Goal: Navigation & Orientation: Find specific page/section

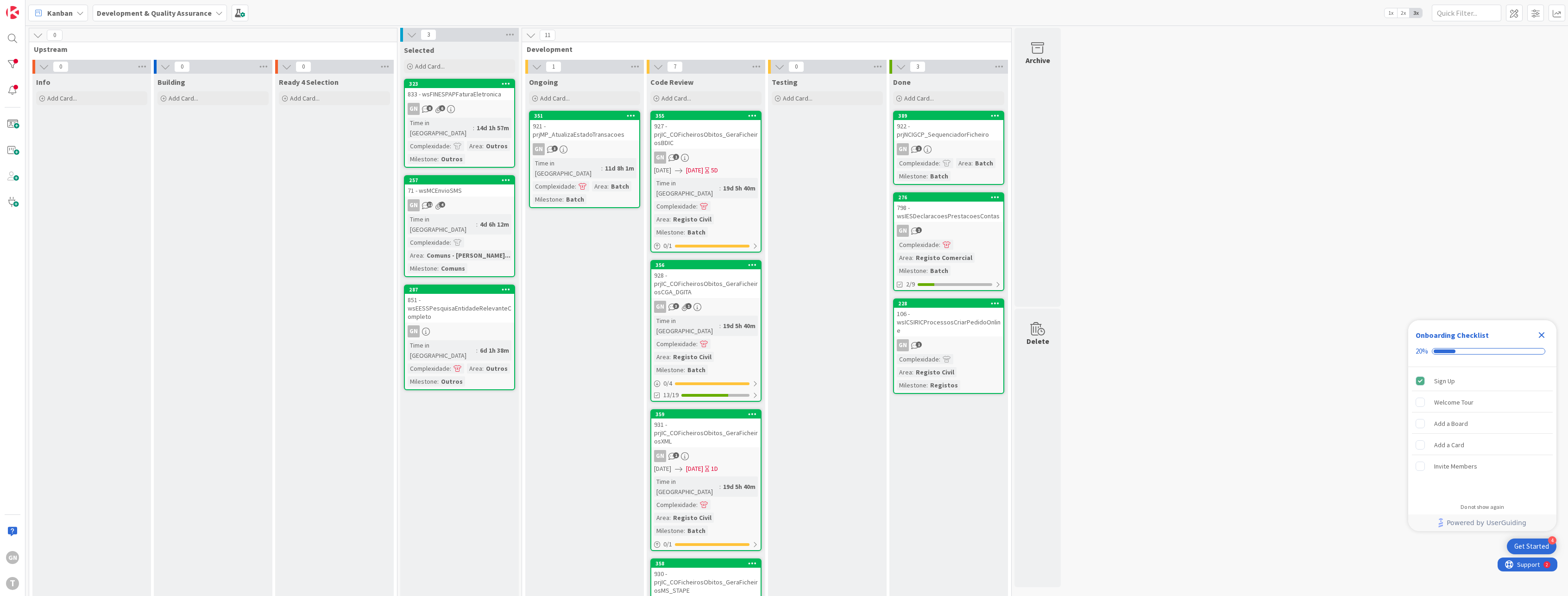
click at [1188, 452] on div "0 Upstream 0 Info Add Card... 0 Building Add Card... 0 Ready 4 Selection Add Ca…" at bounding box center [797, 558] width 1539 height 1061
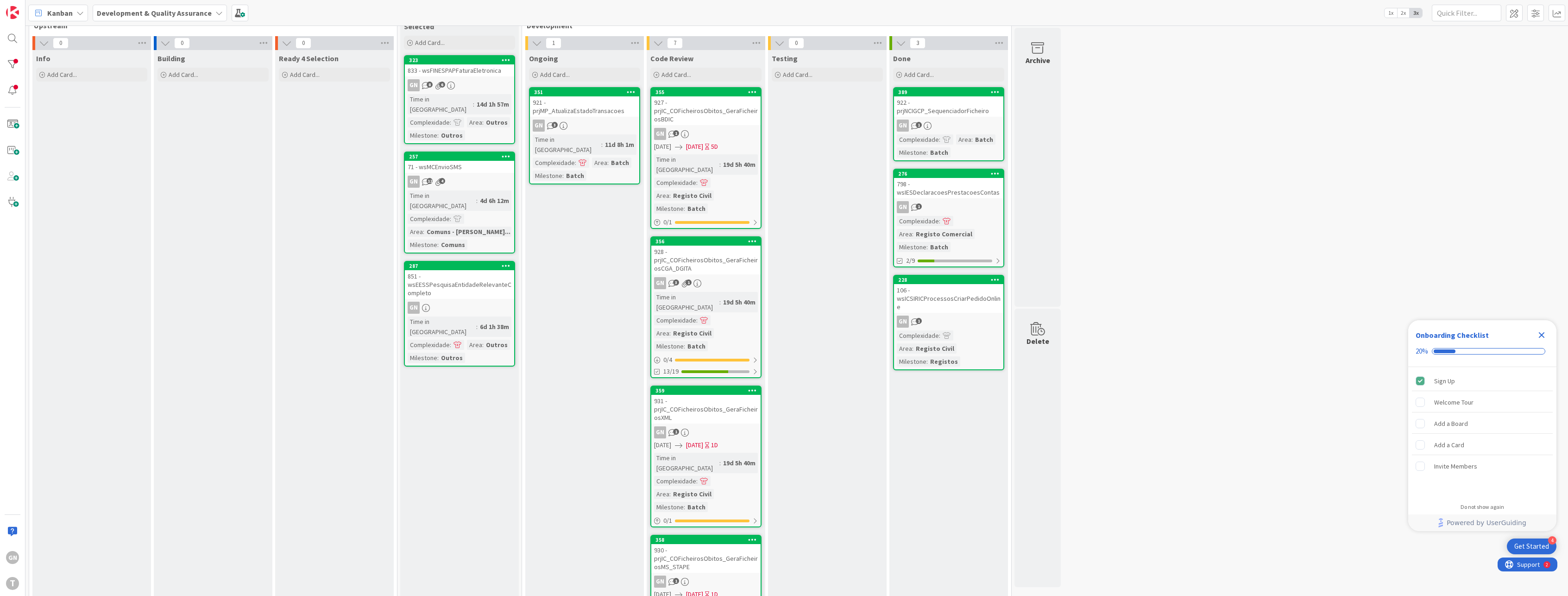
scroll to position [4, 0]
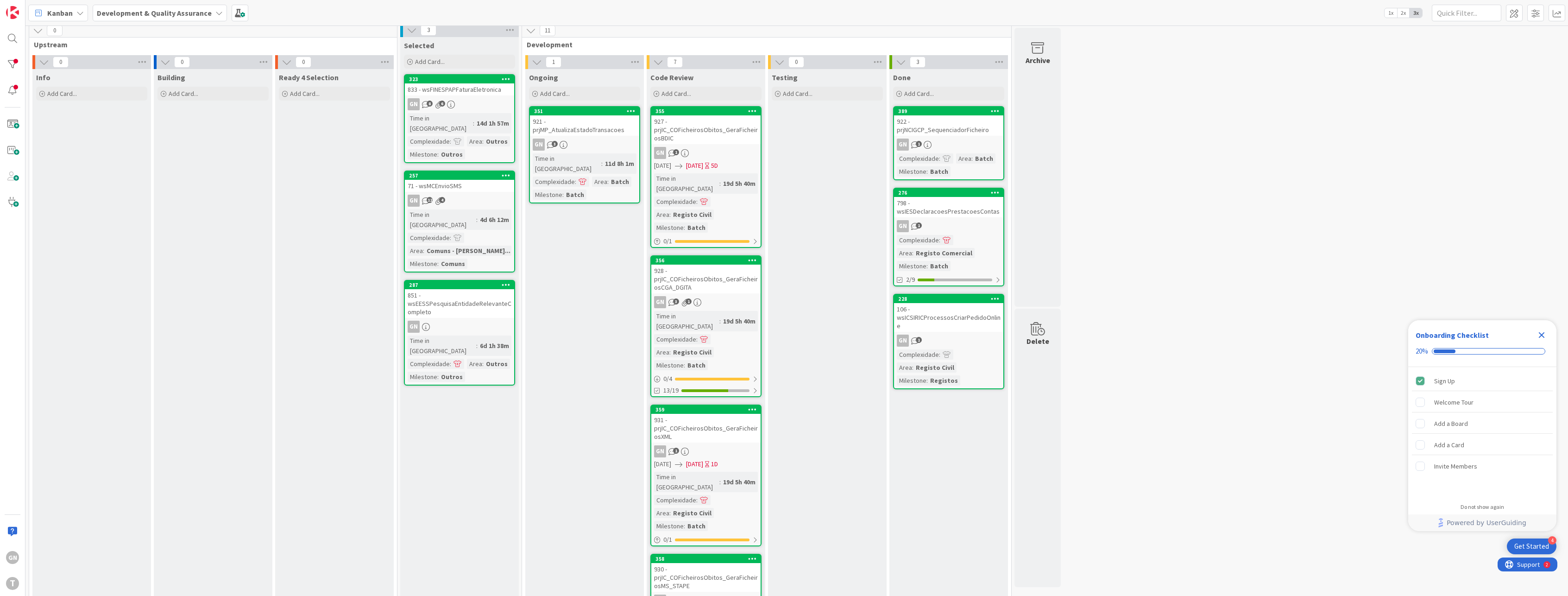
click at [927, 146] on icon at bounding box center [927, 144] width 8 height 8
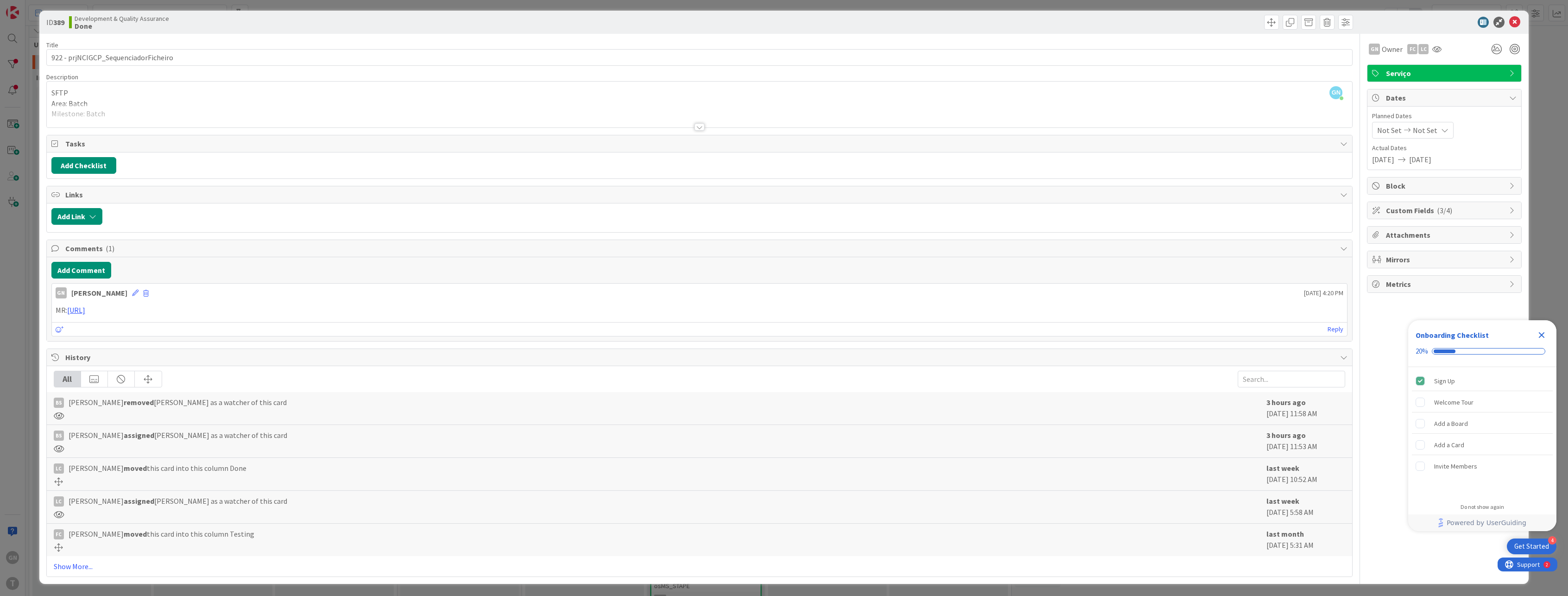
scroll to position [4, 0]
click at [18, 322] on div "ID 389 Development & Quality Assurance Done Title 36 / 128 922 - prjNCIGCP_Sequ…" at bounding box center [784, 298] width 1568 height 596
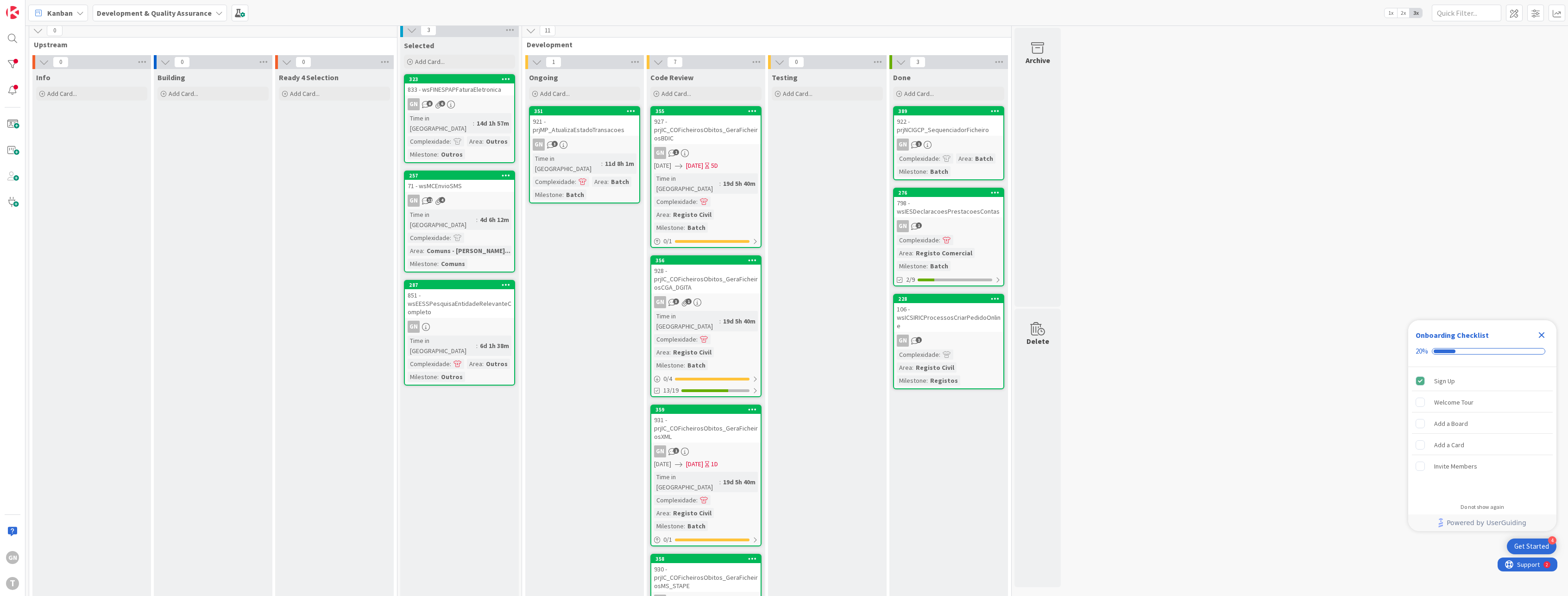
click at [725, 274] on div "928 - prjIC_COFicheirosObitos_GeraFicheirosCGA_DGITA" at bounding box center [706, 279] width 110 height 29
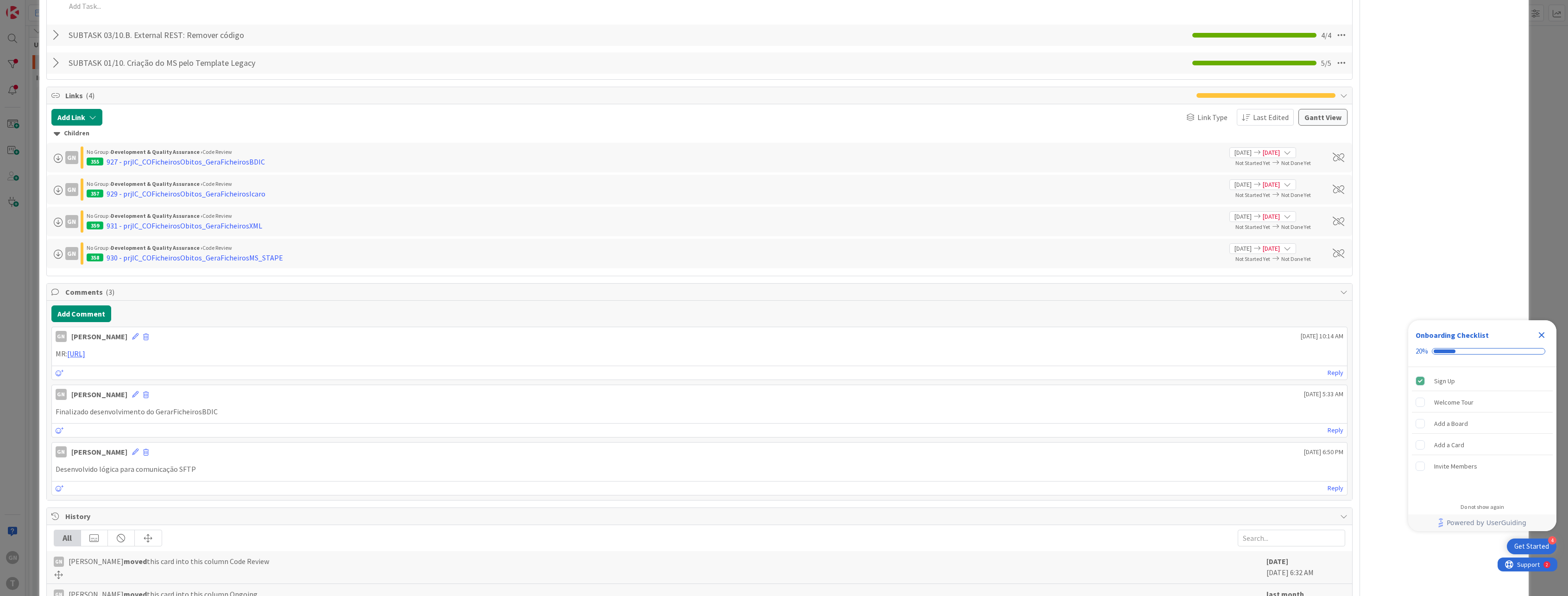
scroll to position [706, 0]
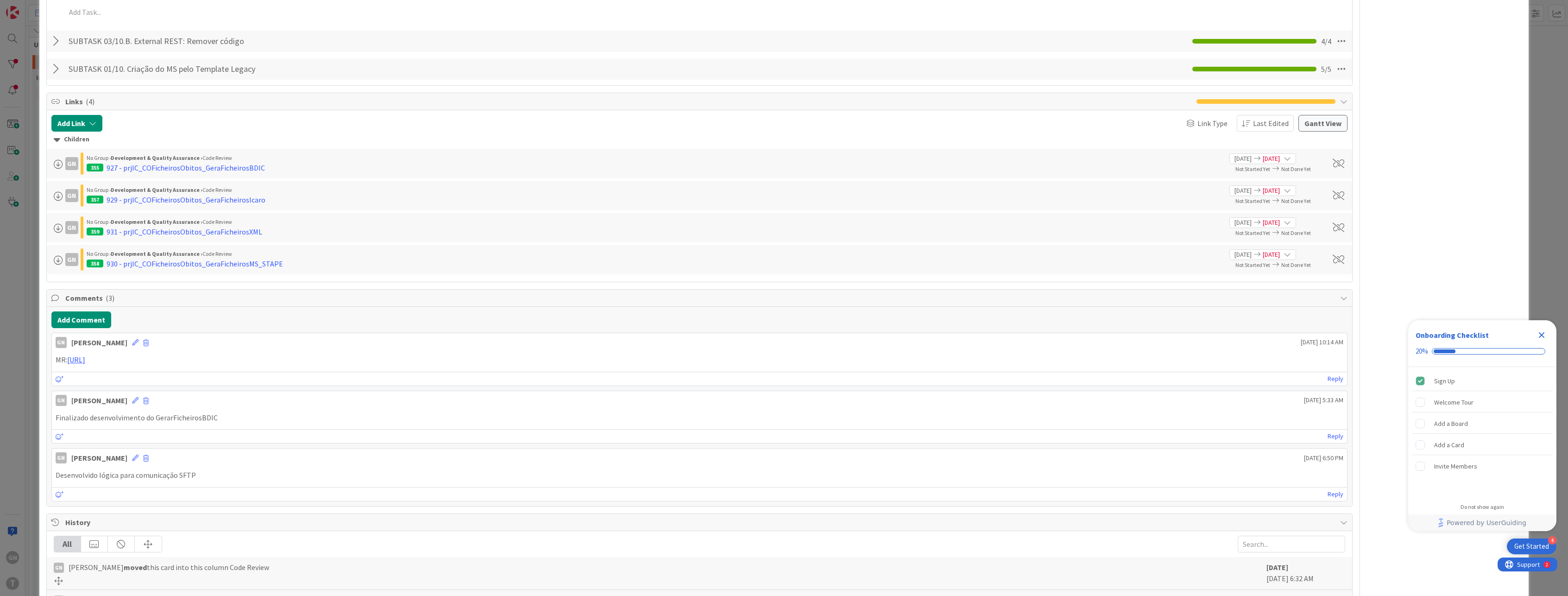
click at [25, 368] on div "ID 356 Development & Quality Assurance Code Review Title 52 / 128 928 - prjIC_C…" at bounding box center [784, 298] width 1568 height 596
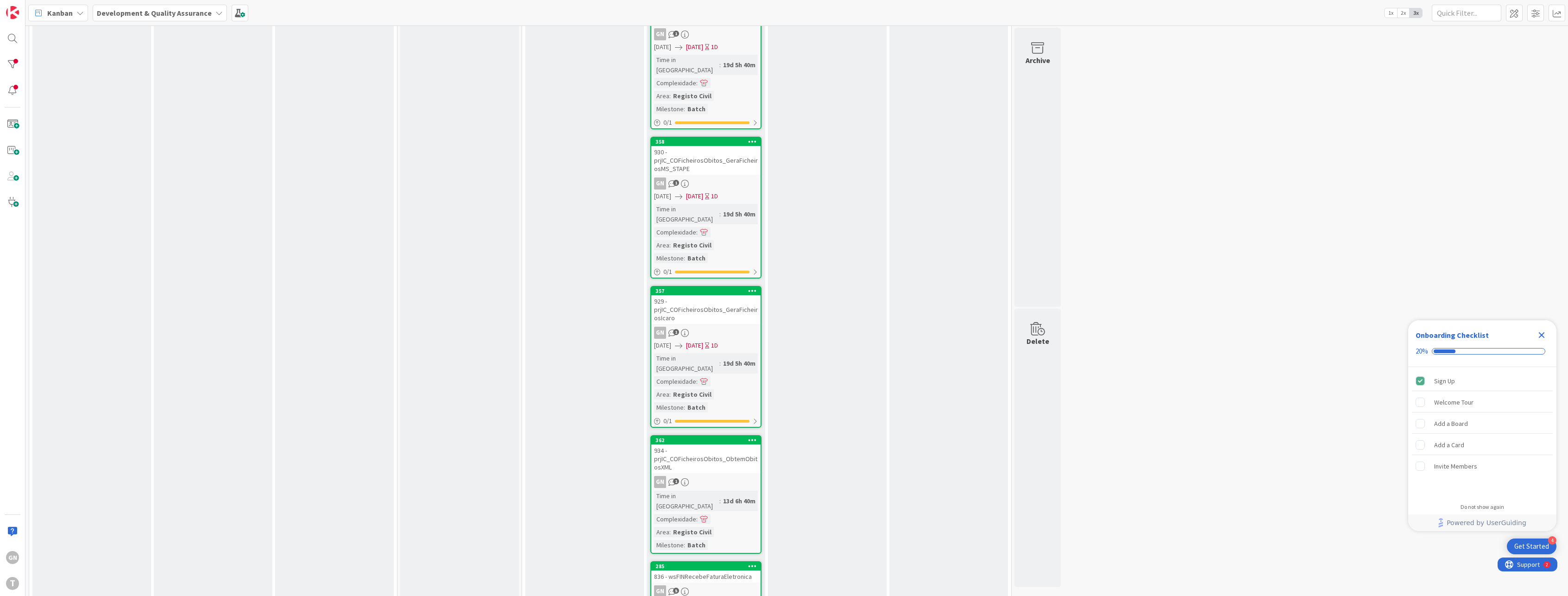
click at [725, 445] on div "934 - prjIC_COFicheirosObitos_ObtemObitosXML" at bounding box center [706, 459] width 110 height 29
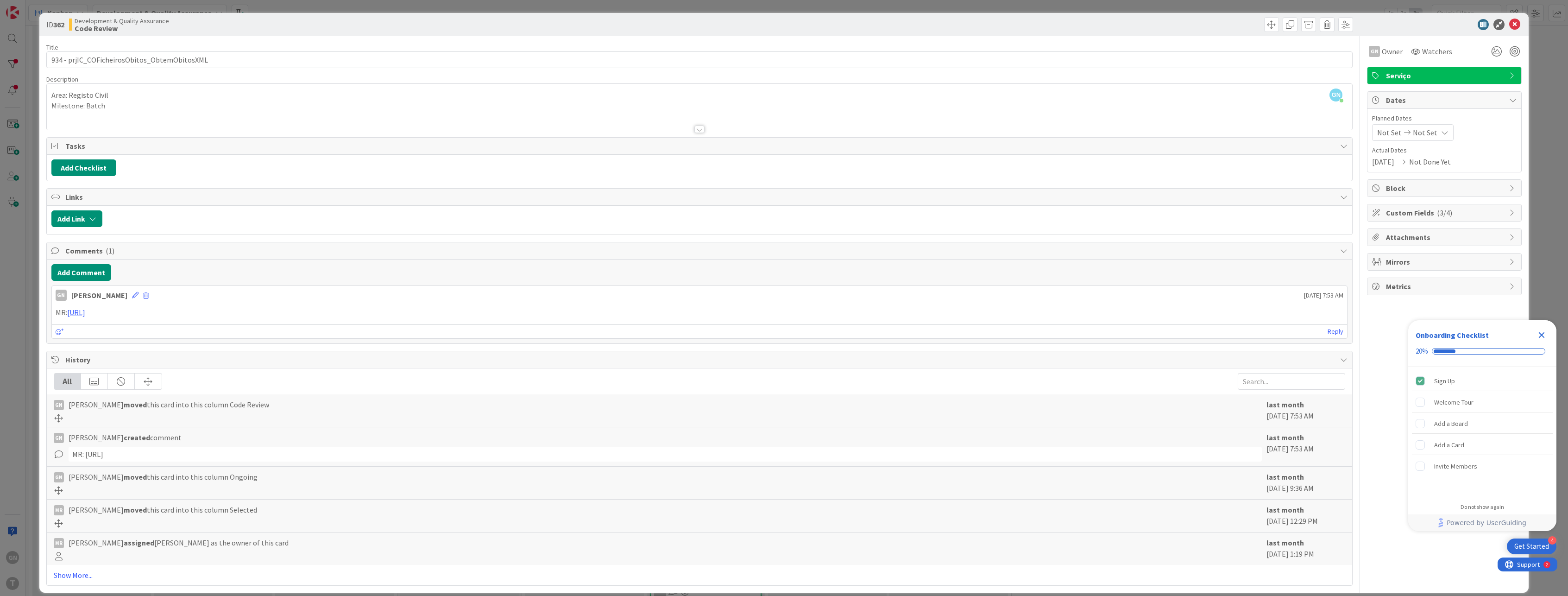
click at [25, 347] on div "ID 362 Development & Quality Assurance Code Review Title 44 / 128 934 - prjIC_C…" at bounding box center [784, 298] width 1568 height 596
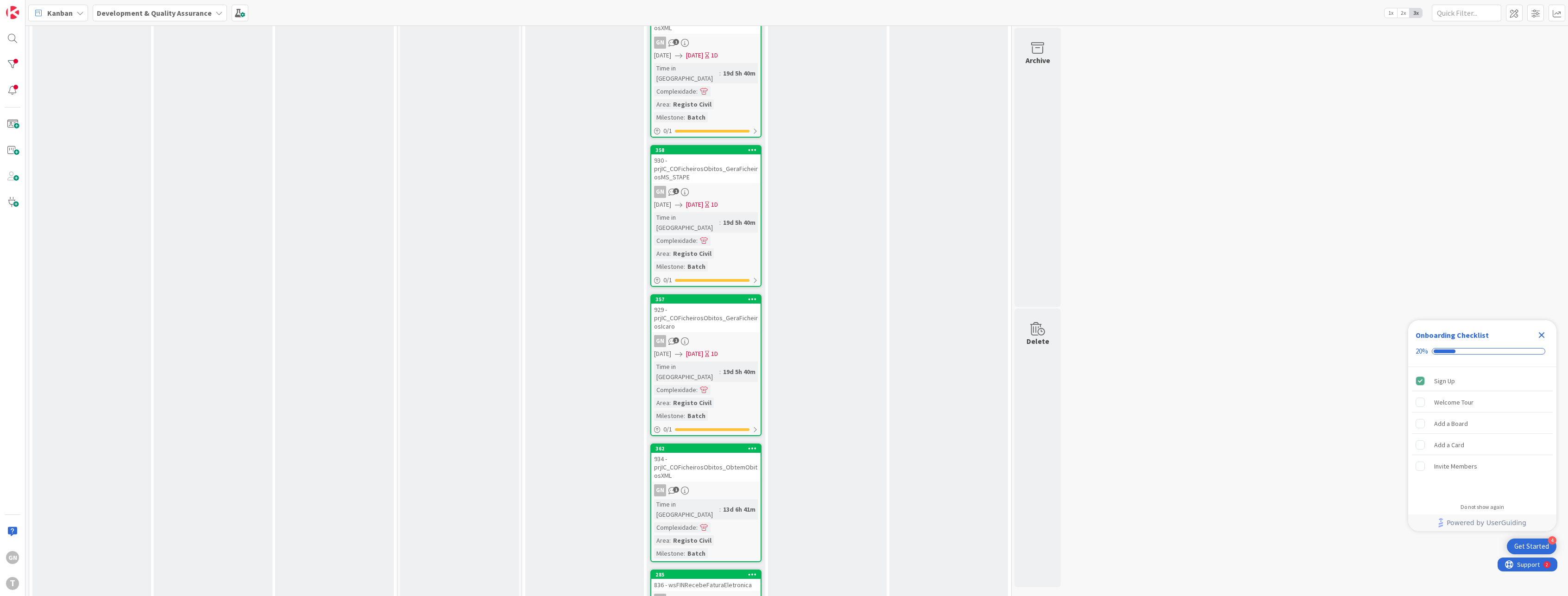
scroll to position [421, 0]
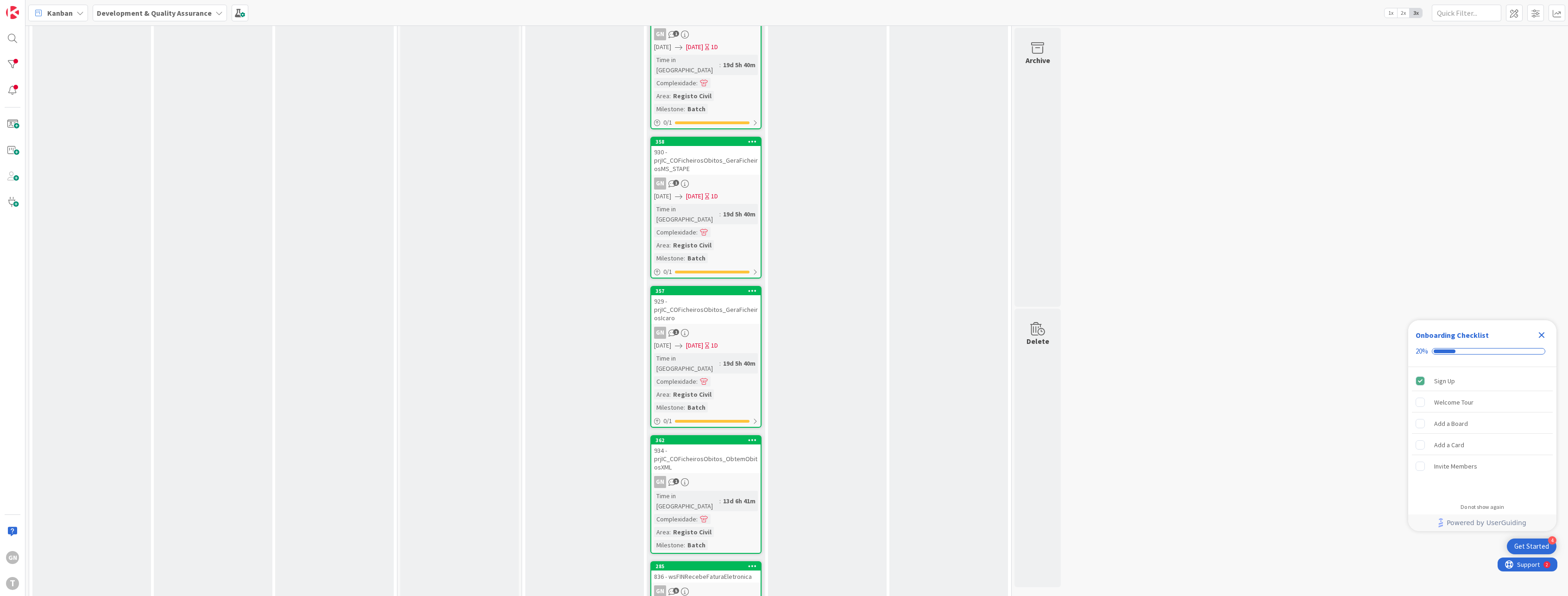
click at [726, 570] on div "836 - wsFINRecebeFaturaEletronica" at bounding box center [706, 576] width 110 height 12
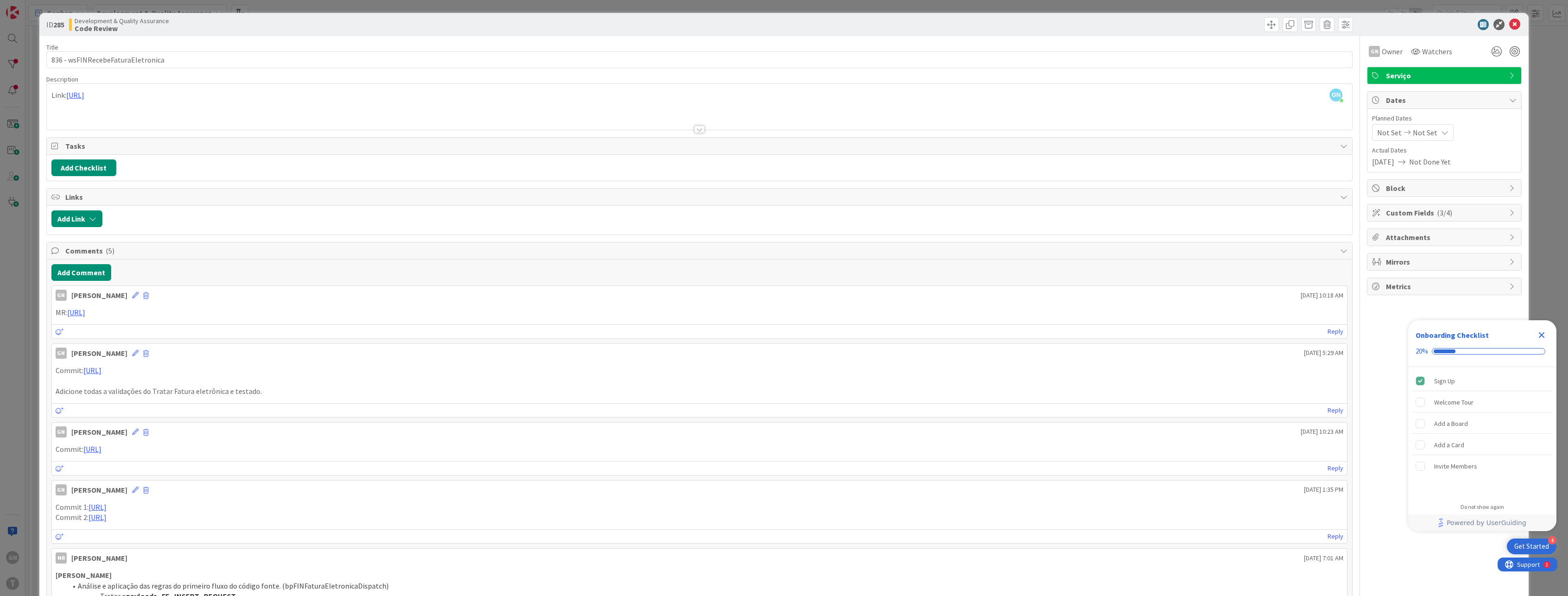
click at [26, 374] on div "ID 285 Development & Quality Assurance Code Review Title 33 / 128 836 - wsFINRe…" at bounding box center [784, 298] width 1568 height 596
